Goal: Task Accomplishment & Management: Use online tool/utility

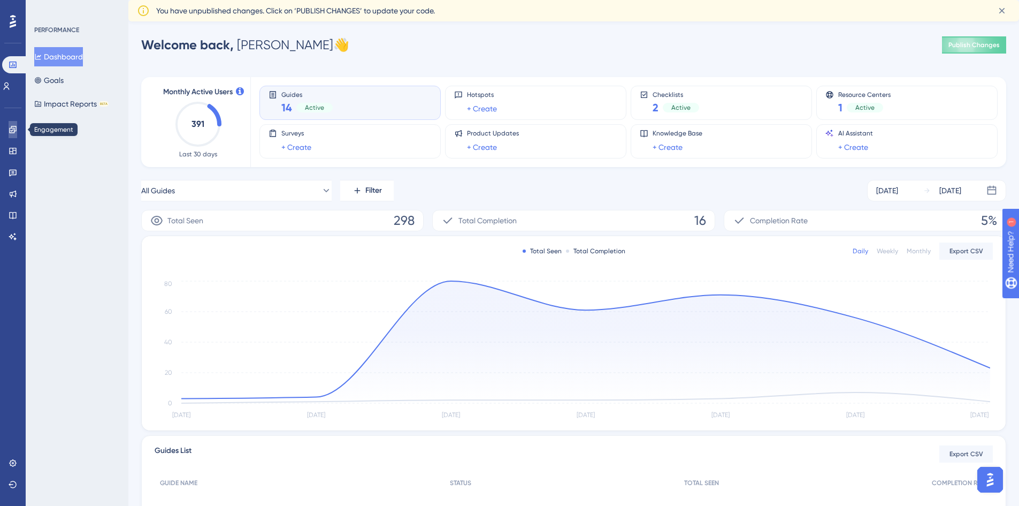
click at [16, 127] on icon at bounding box center [13, 129] width 9 height 9
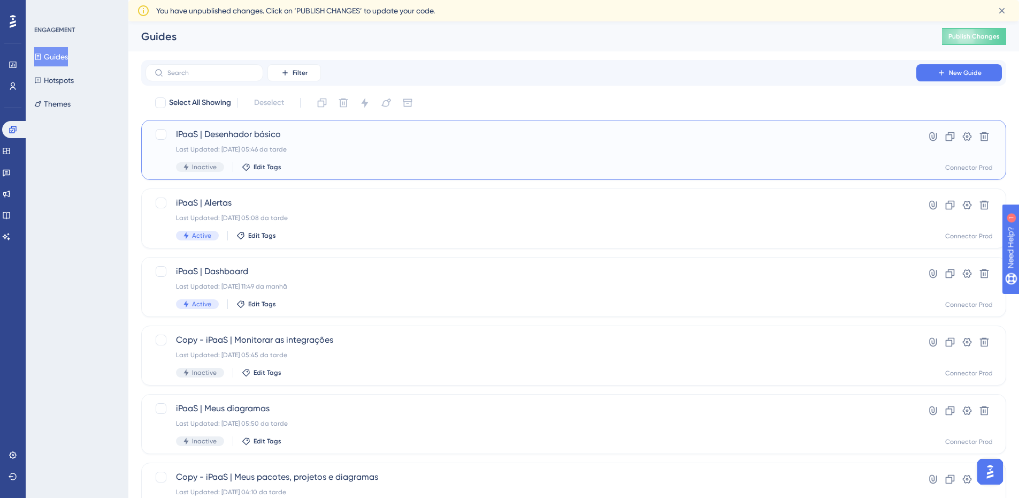
click at [395, 167] on div "Inactive Edit Tags" at bounding box center [531, 167] width 710 height 10
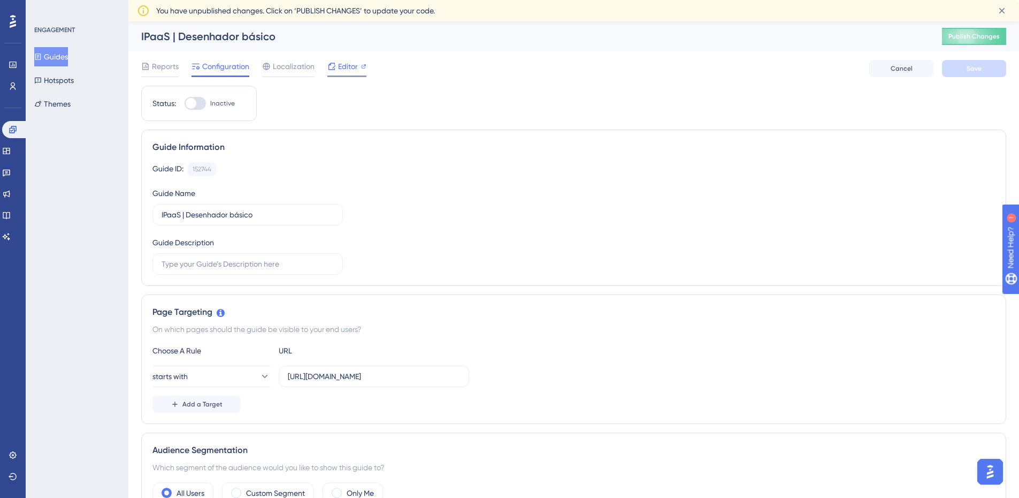
click at [359, 73] on div "Editor" at bounding box center [346, 68] width 39 height 17
click at [15, 129] on icon at bounding box center [13, 129] width 9 height 9
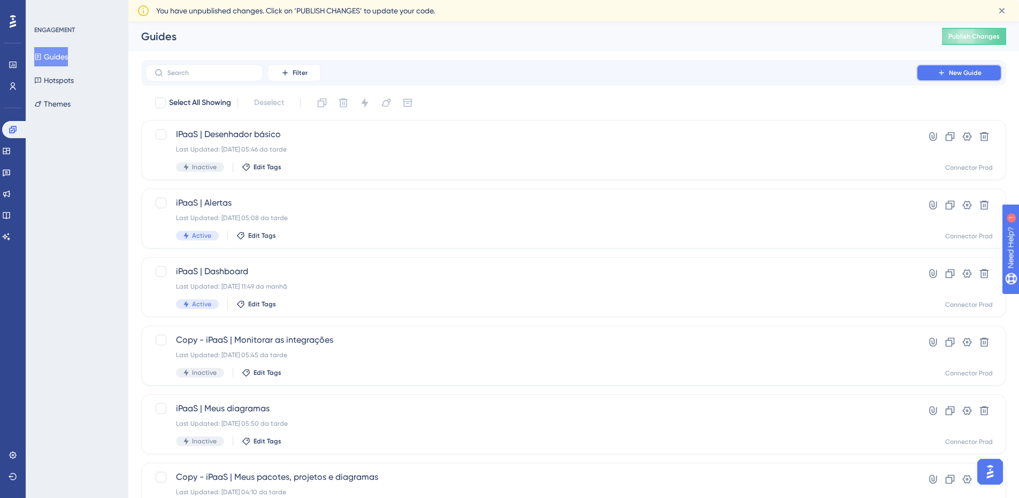
click at [947, 77] on button "New Guide" at bounding box center [959, 72] width 86 height 17
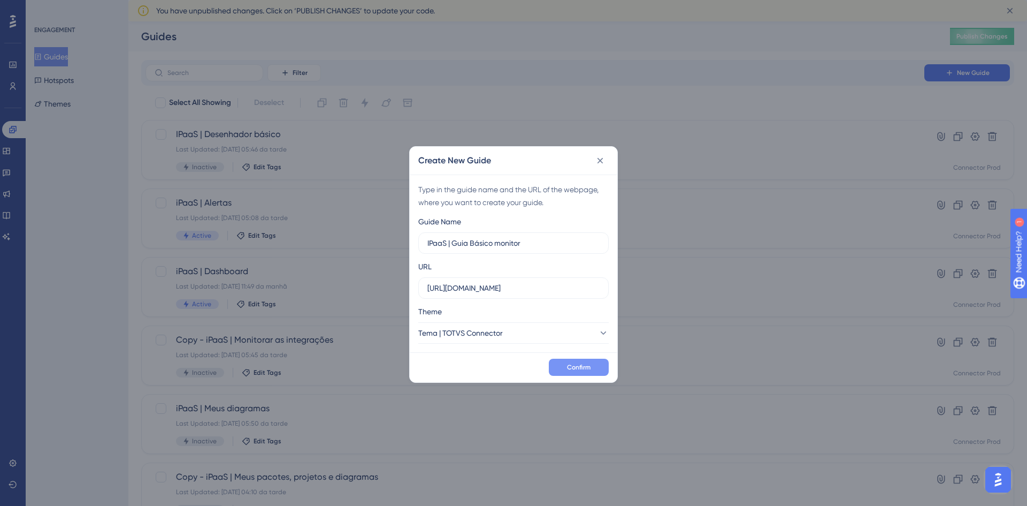
type input "IPaaS | Guia Básico monitor"
click at [586, 371] on button "Confirm" at bounding box center [579, 366] width 60 height 17
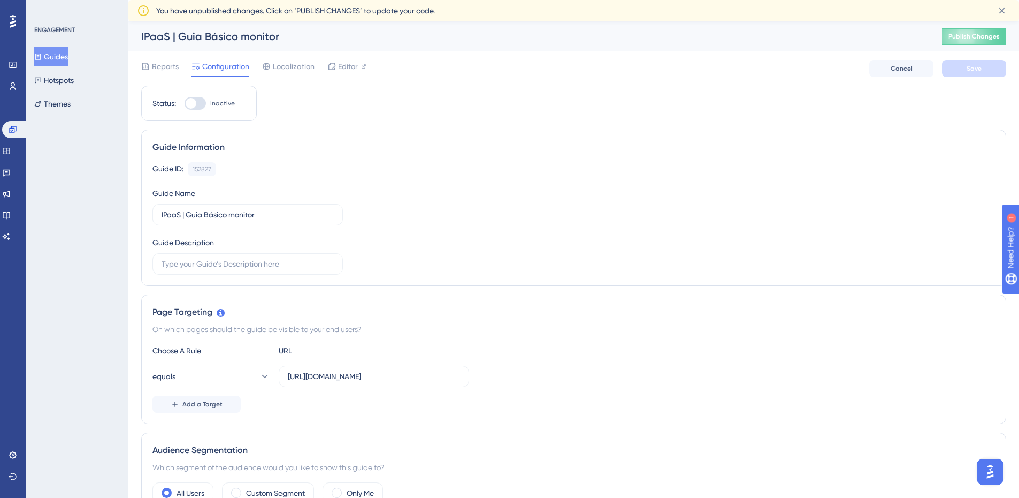
click at [215, 39] on div "IPaaS | Guia Básico monitor" at bounding box center [528, 36] width 774 height 15
click at [217, 40] on div "IPaaS | Guia Básico monitor" at bounding box center [528, 36] width 774 height 15
click at [211, 217] on input "IPaaS | Guia Básico monitor" at bounding box center [248, 215] width 172 height 12
type input "IPaaS | Guia básico monitor"
click at [956, 73] on button "Save" at bounding box center [974, 68] width 64 height 17
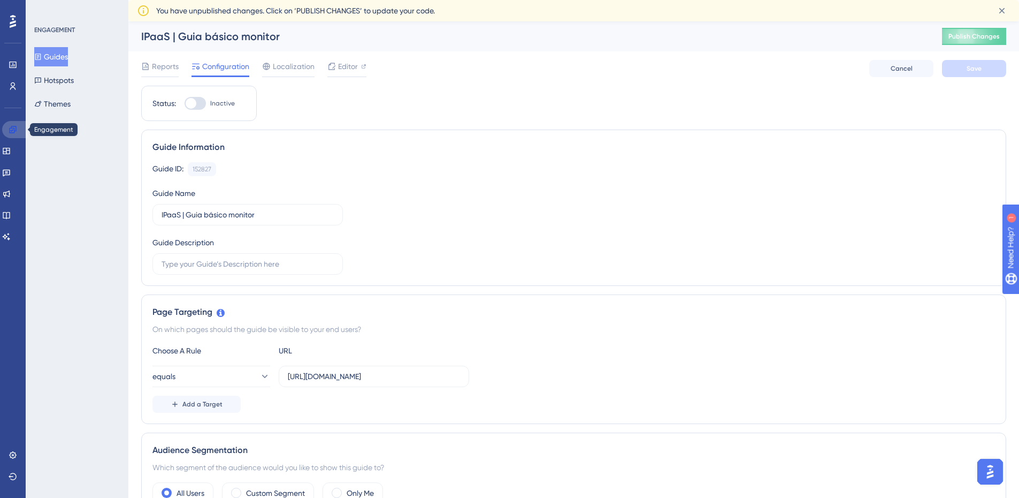
click at [12, 129] on icon at bounding box center [13, 129] width 9 height 9
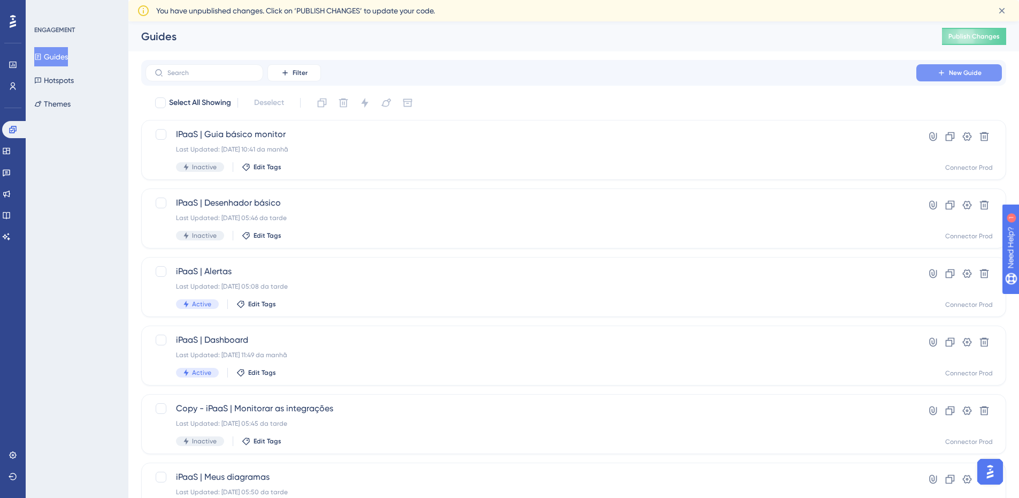
click at [943, 74] on icon at bounding box center [941, 72] width 9 height 9
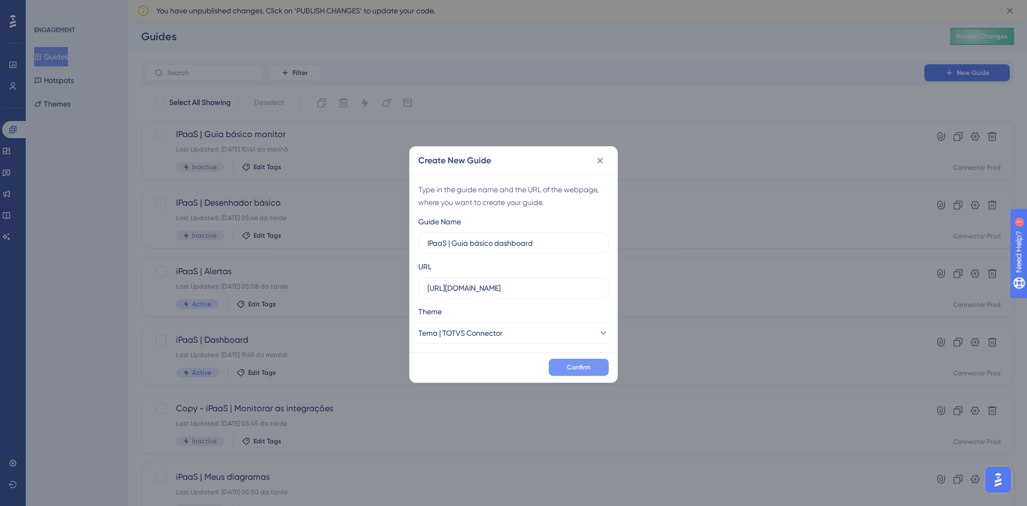
type input "IPaaS | Guia básico dashboard"
click at [586, 366] on span "Confirm" at bounding box center [579, 367] width 24 height 9
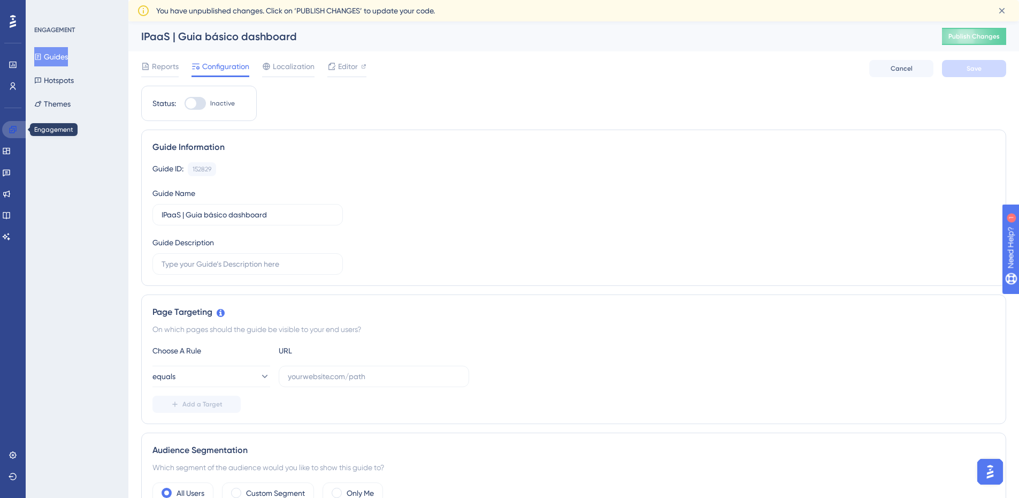
click at [7, 125] on link at bounding box center [15, 129] width 26 height 17
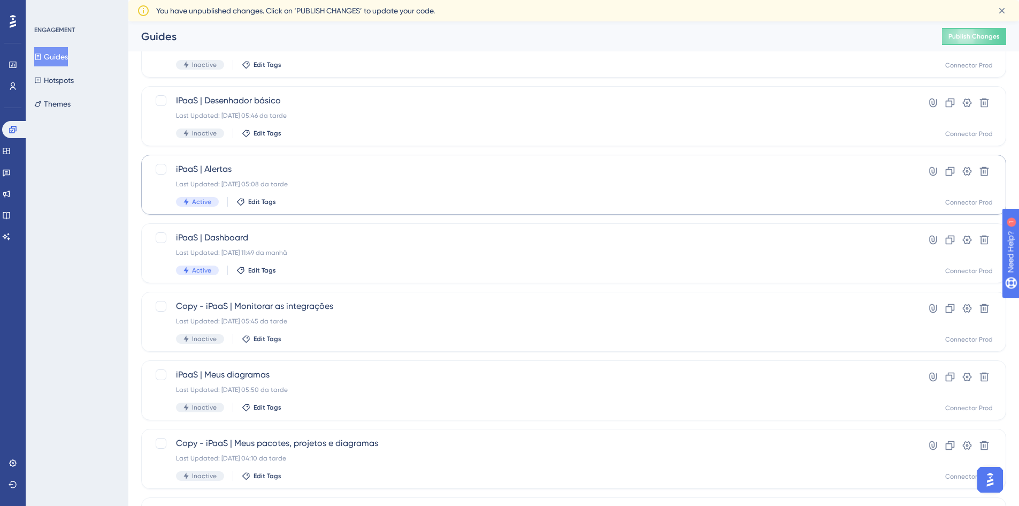
scroll to position [160, 0]
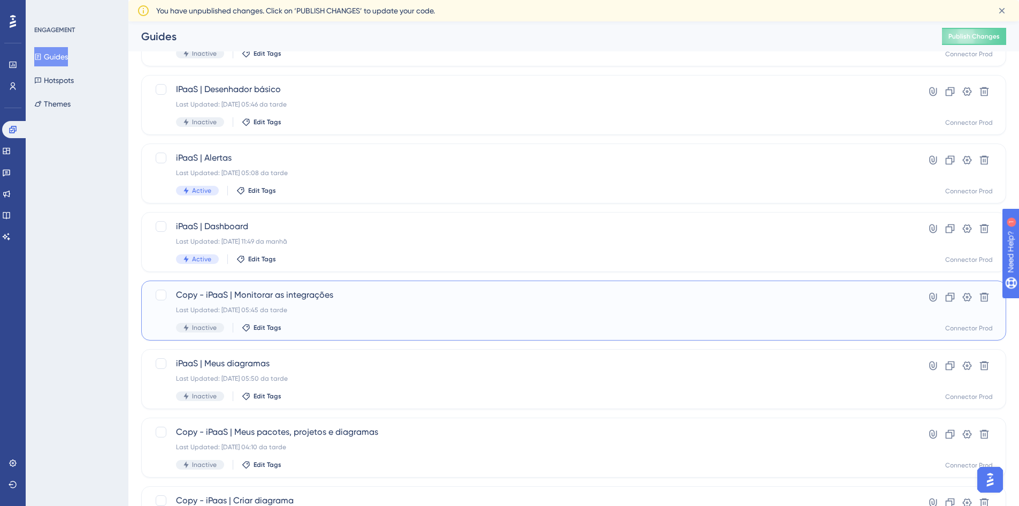
click at [439, 307] on div "Last Updated: 12.08.2025 05:45 da tarde" at bounding box center [531, 309] width 710 height 9
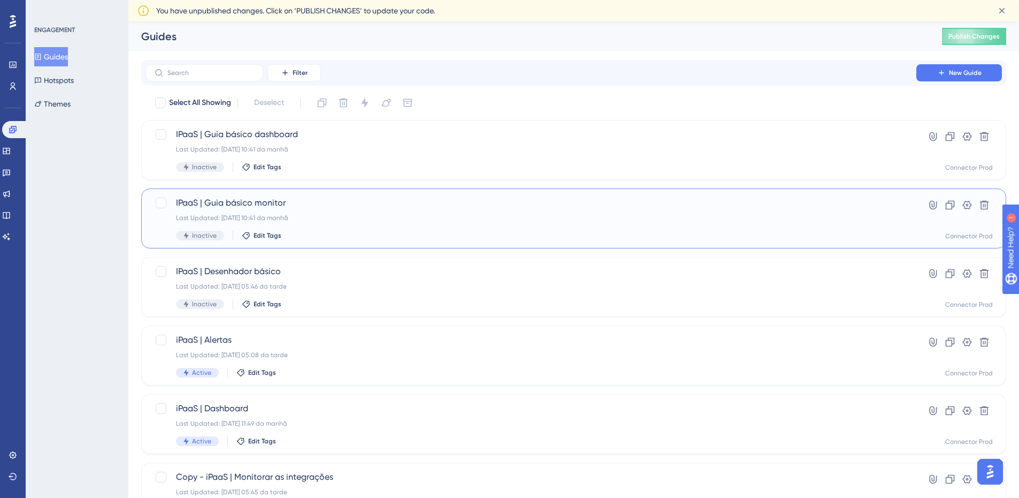
click at [353, 221] on div "Last Updated: 26.09.2025 10:41 da manhã" at bounding box center [531, 217] width 710 height 9
